Goal: Contribute content: Add original content to the website for others to see

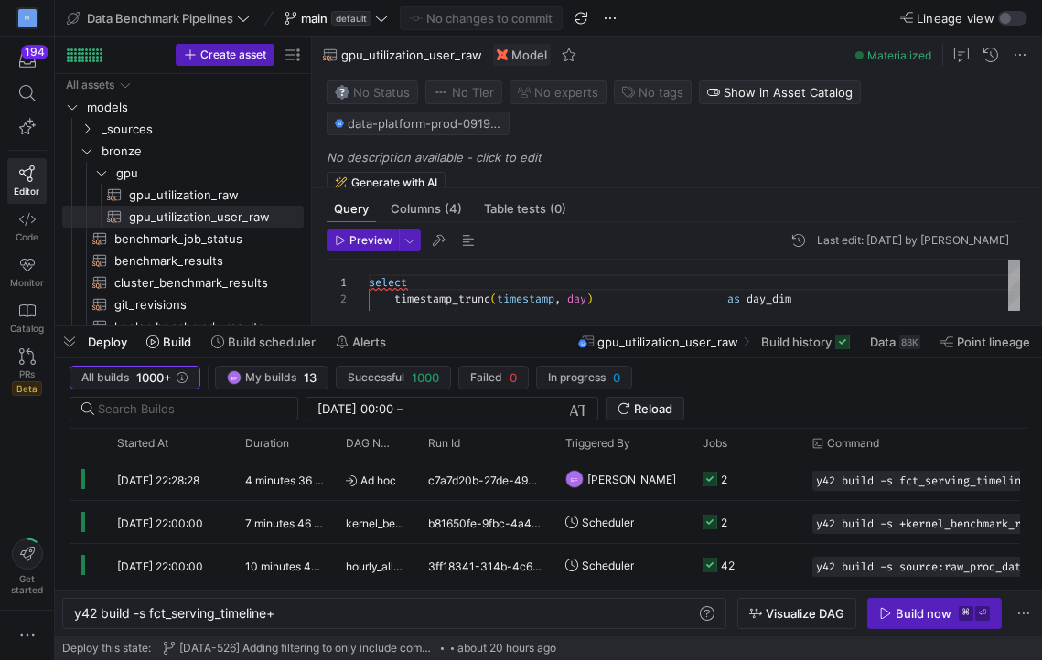
scroll to position [0, 203]
click at [386, 19] on icon at bounding box center [381, 18] width 13 height 13
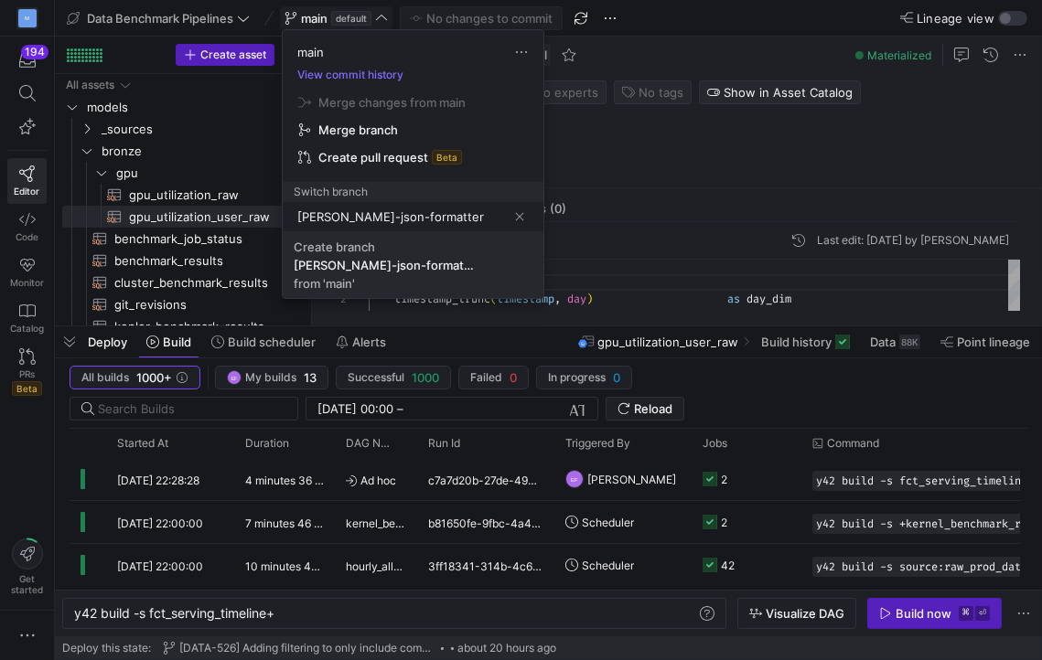
type input "[PERSON_NAME]-json-formatter"
click at [343, 259] on div "[PERSON_NAME]-json-formatter" at bounding box center [385, 265] width 183 height 15
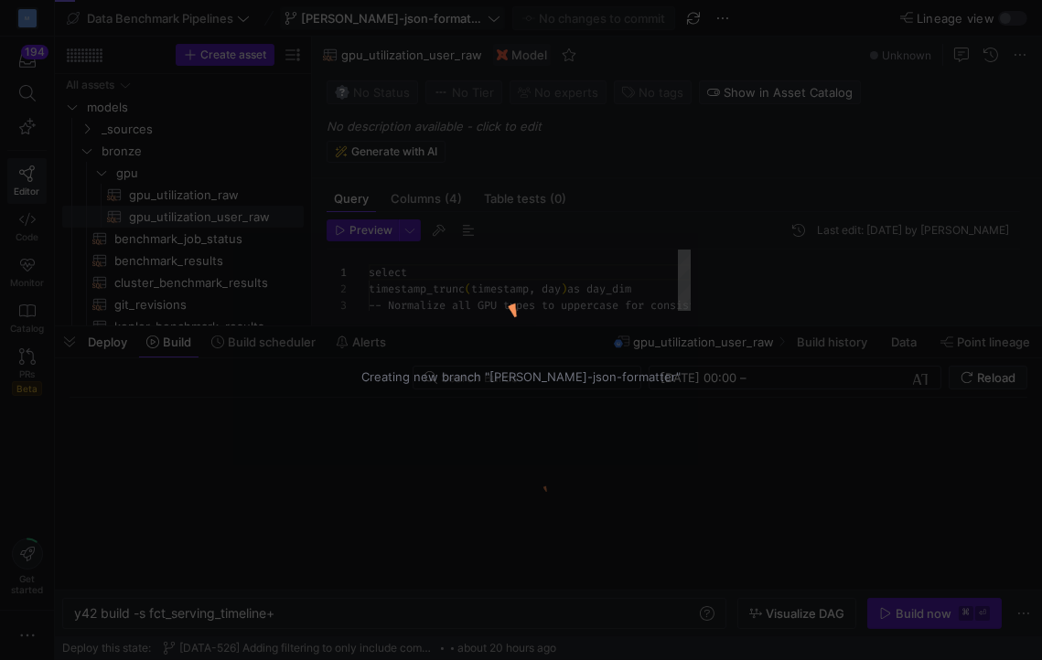
scroll to position [114, 0]
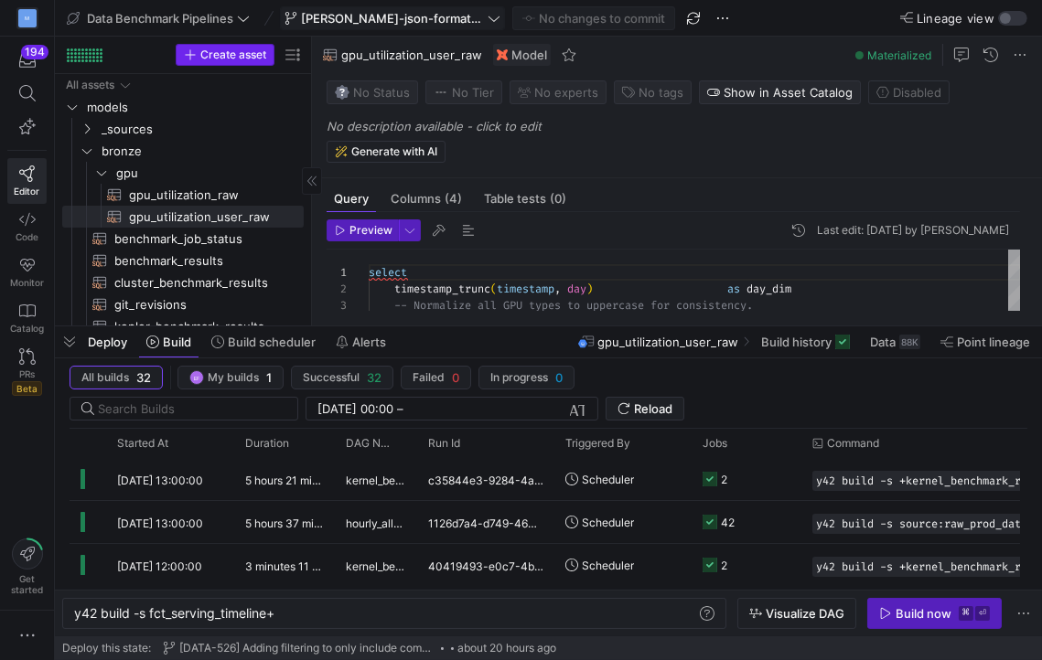
click at [231, 51] on span "Create asset" at bounding box center [233, 54] width 66 height 13
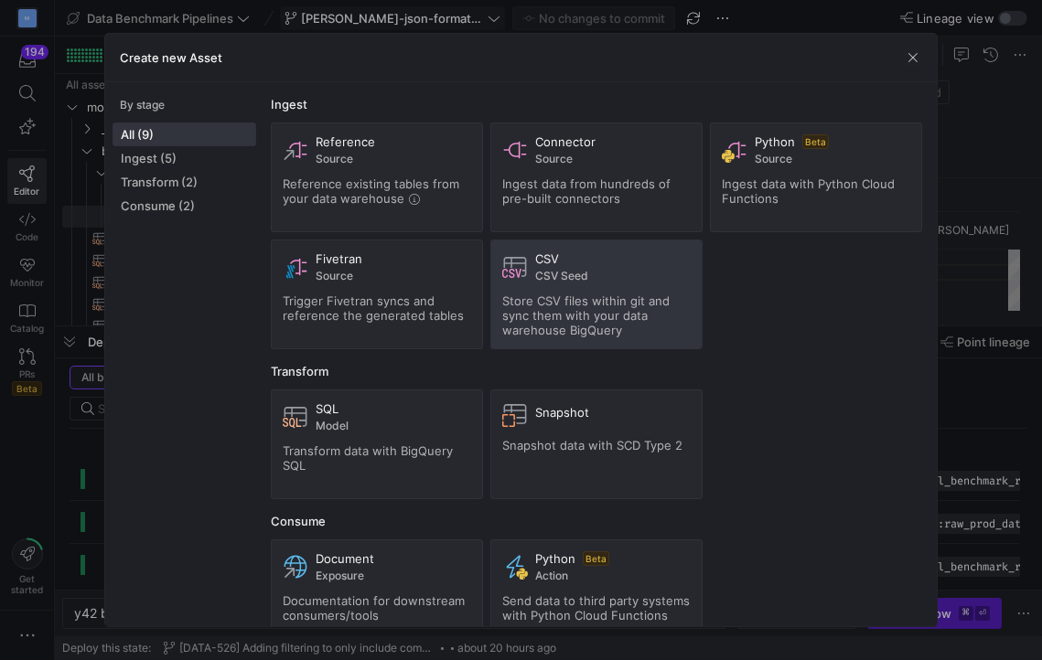
click at [602, 313] on span "Store CSV files within git and sync them with your data warehouse BigQuery" at bounding box center [585, 316] width 167 height 44
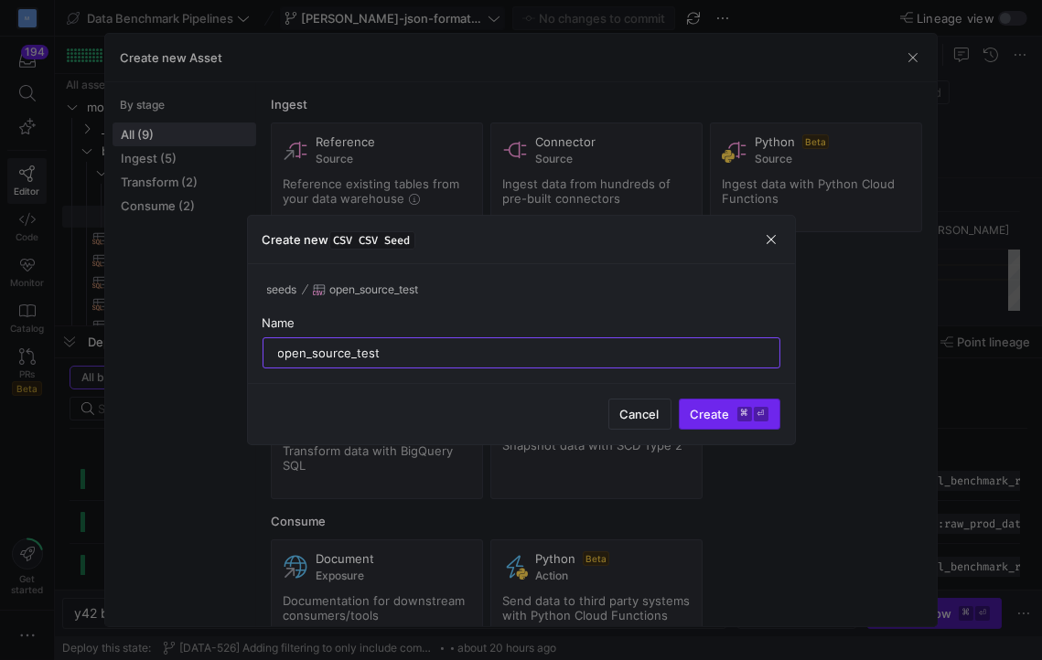
type input "open_source_test"
click at [704, 419] on span "Create ⌘ ⏎" at bounding box center [730, 414] width 78 height 15
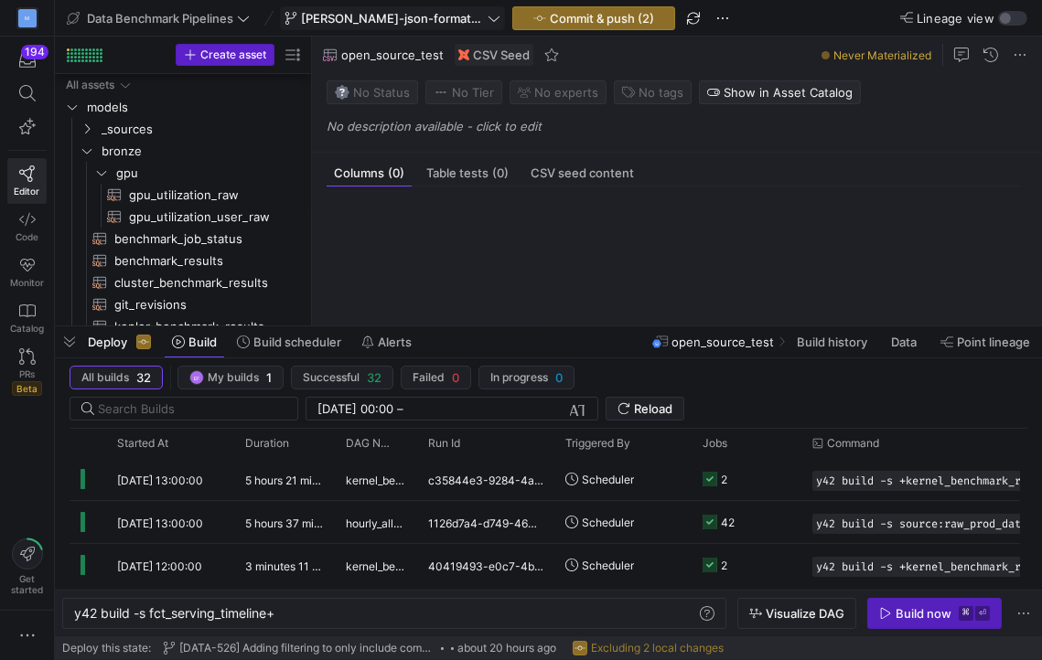
scroll to position [736, 0]
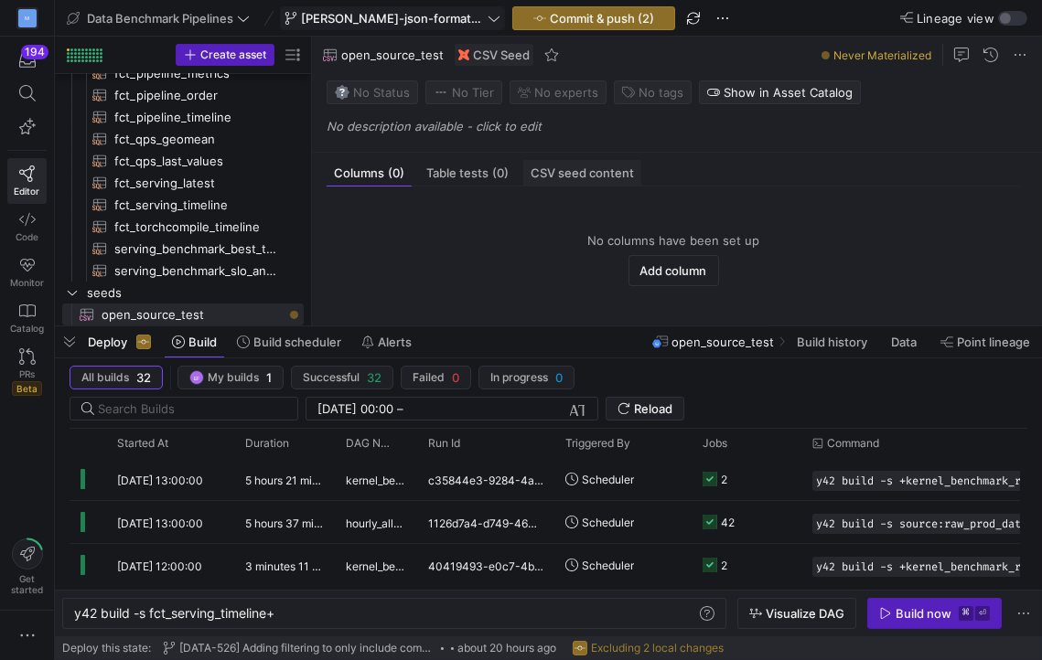
click at [589, 177] on span "CSV seed content" at bounding box center [582, 173] width 103 height 12
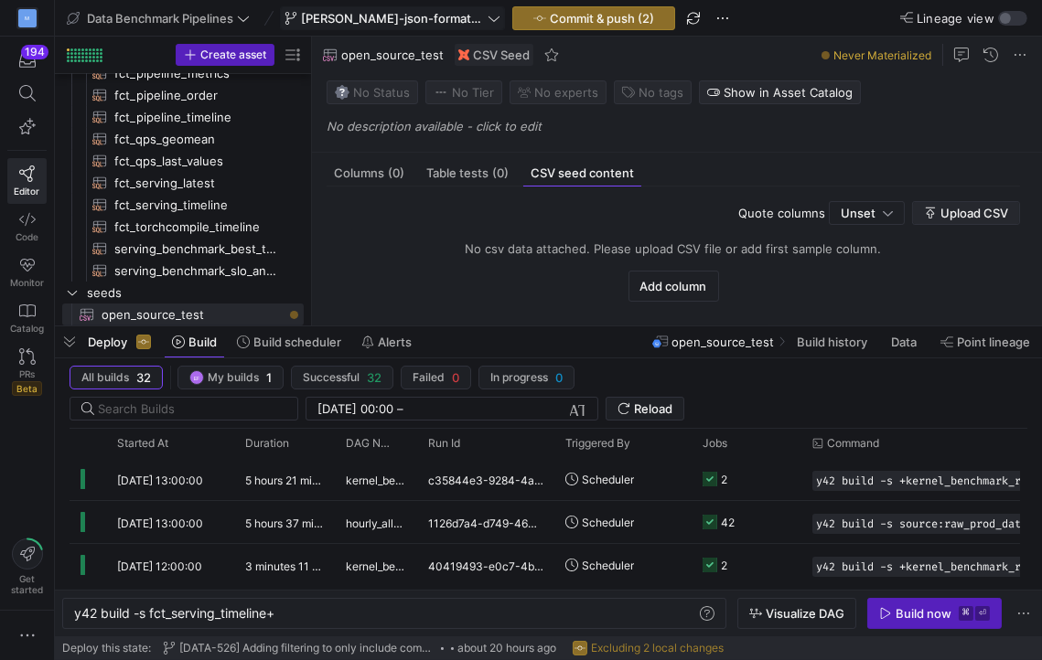
click at [976, 222] on span "button" at bounding box center [966, 213] width 106 height 22
